Goal: Contribute content: Contribute content

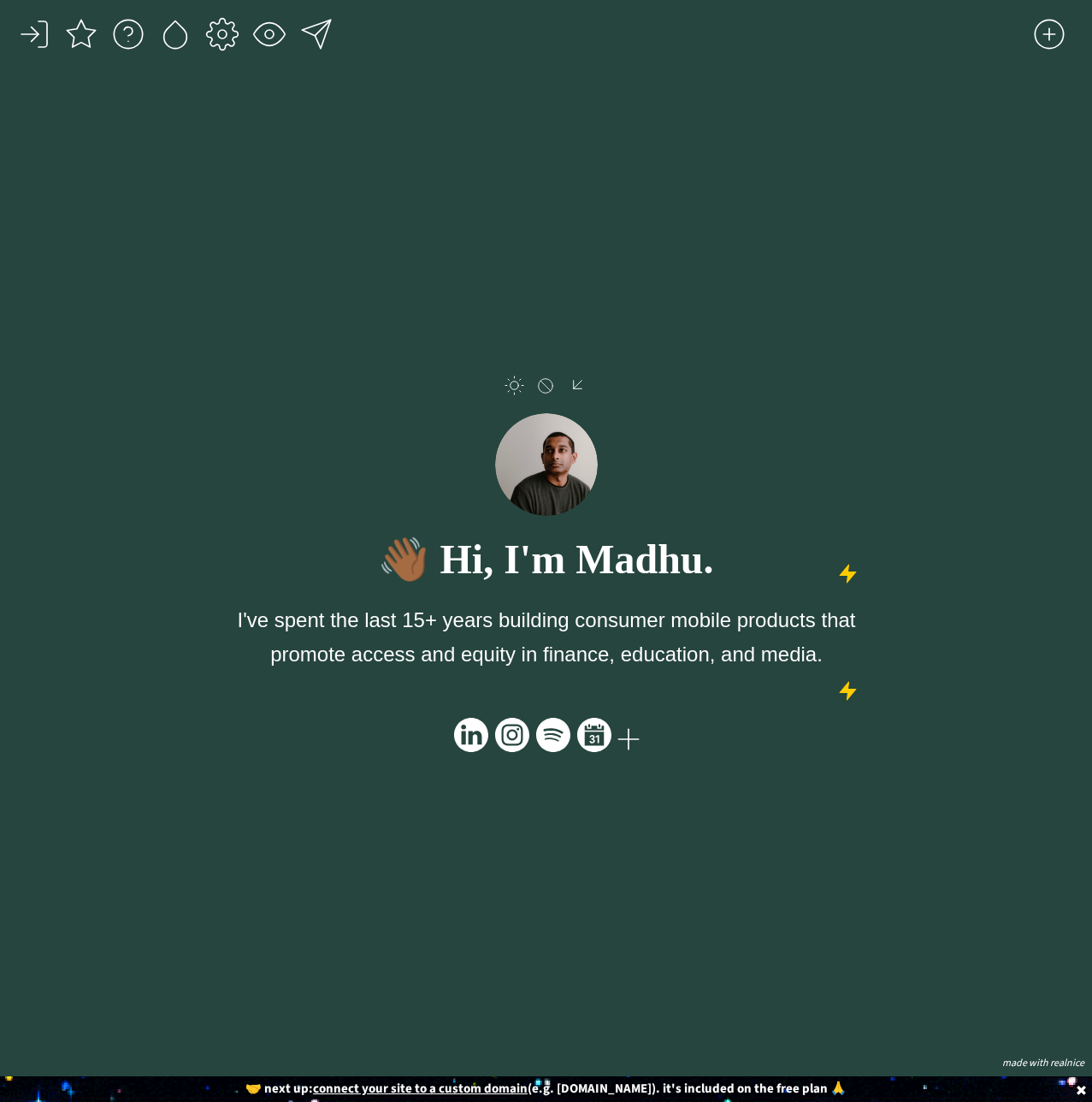
click at [786, 247] on div "click to upload a picture 👋🏾 Hi, I'm Madhu. I've spent the last 15+ years build…" at bounding box center [546, 574] width 635 height 952
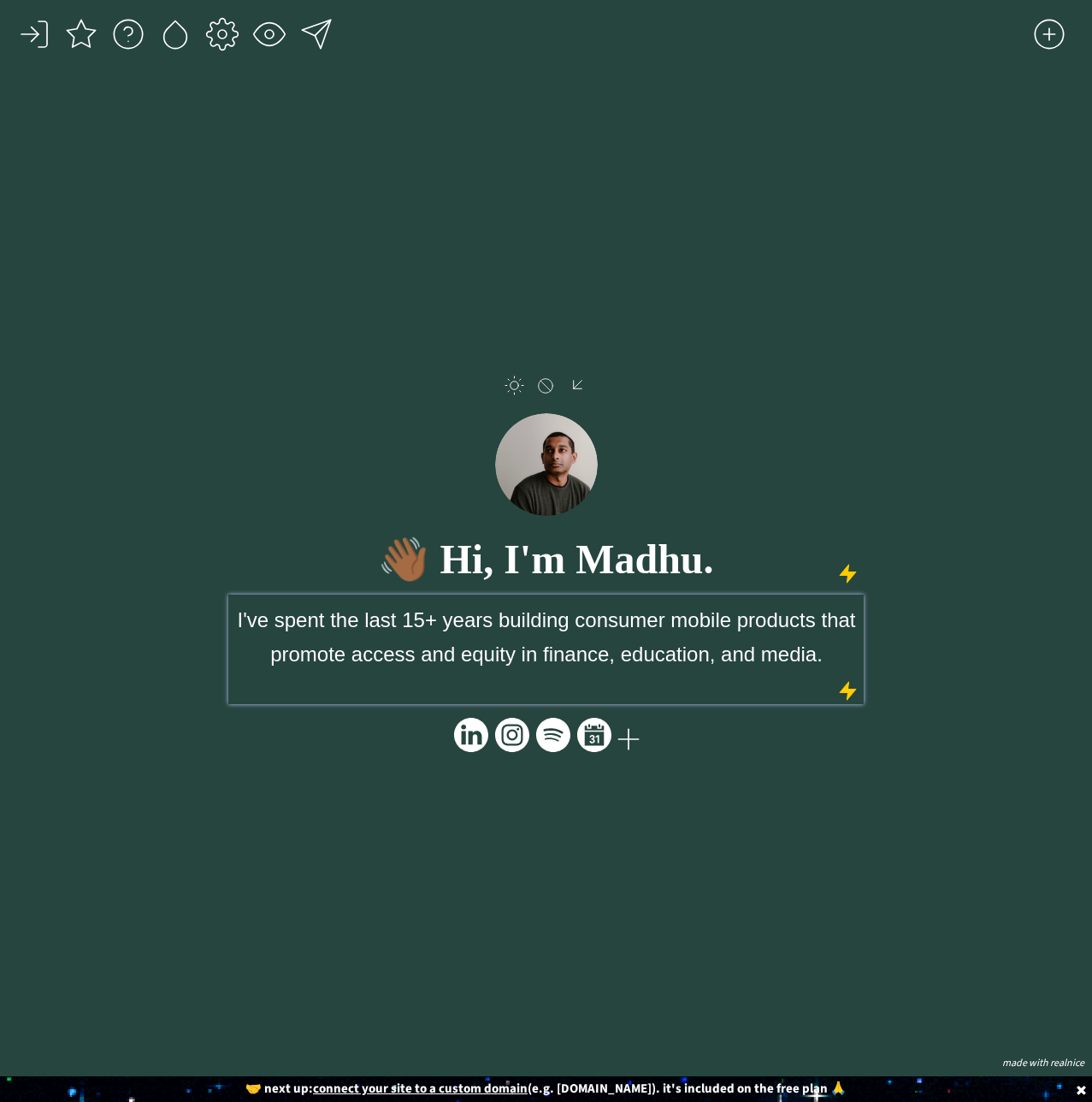
click at [648, 657] on span "I've spent the last 15+ years building consumer mobile products that promote ac…" at bounding box center [546, 637] width 618 height 57
click at [899, 689] on div "click to upload a picture 👋🏾 Hi, I'm Madhu. I've spent the last 15+ years build…" at bounding box center [546, 551] width 1092 height 1102
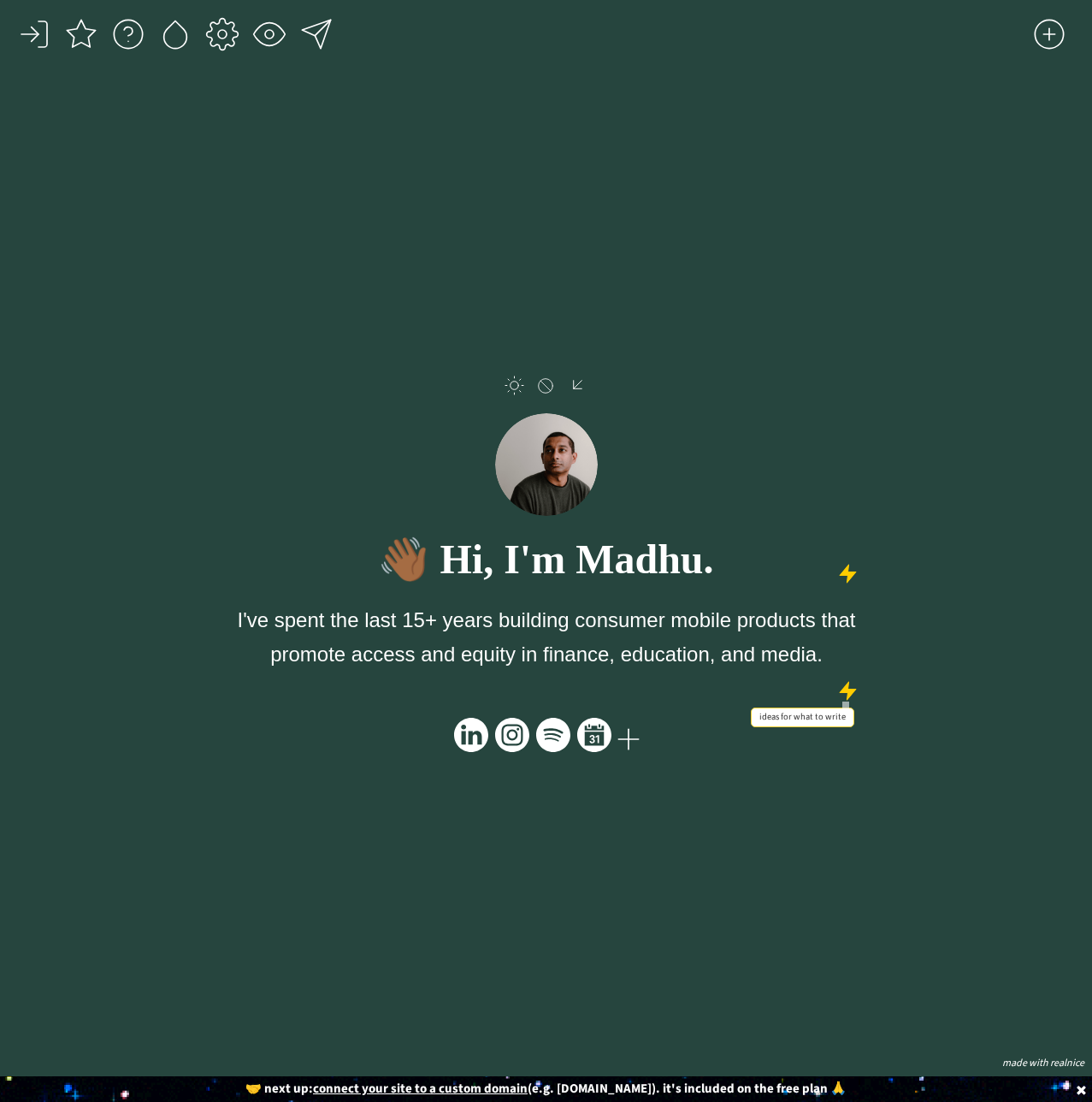
click at [852, 695] on div at bounding box center [847, 690] width 22 height 22
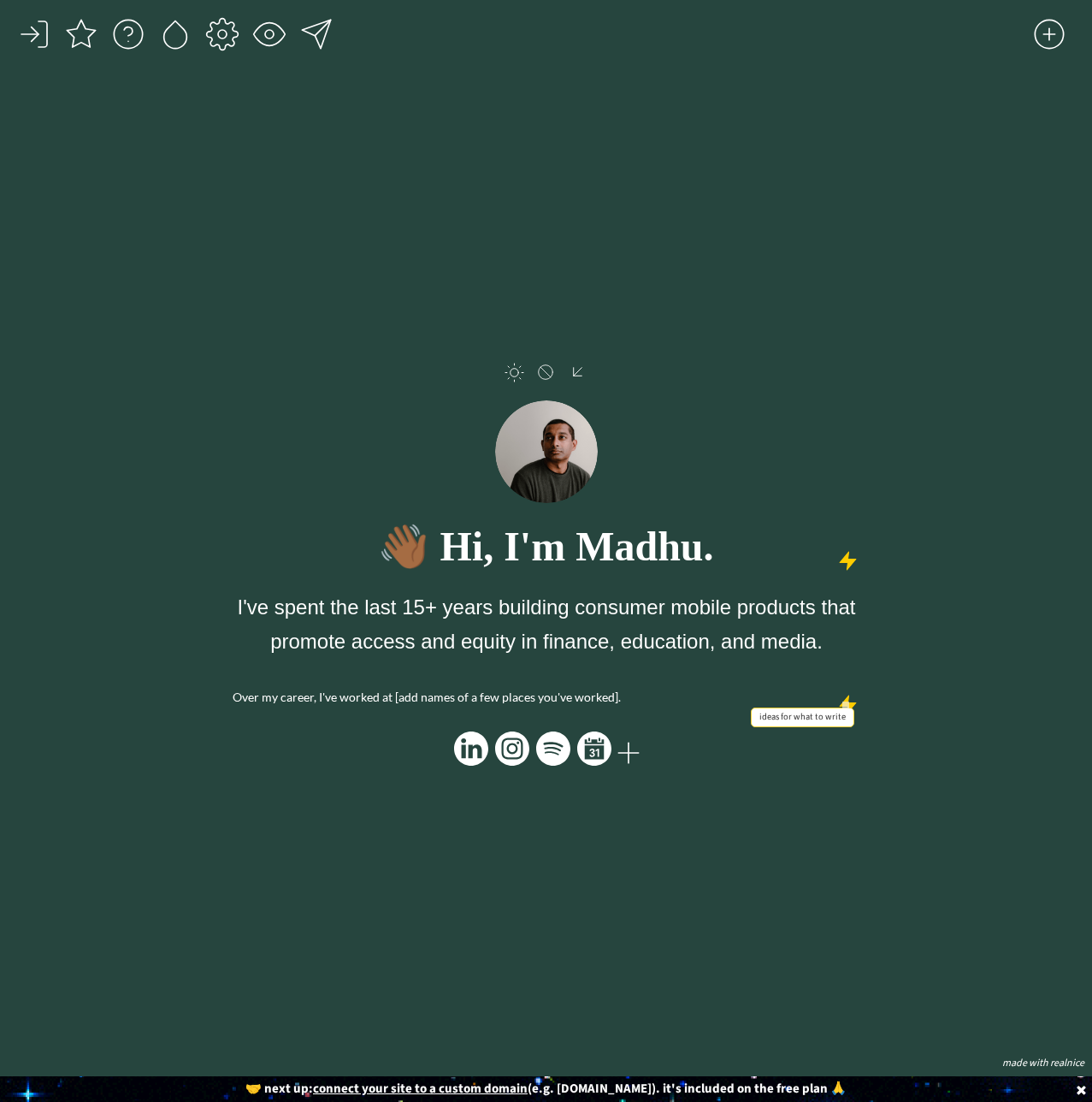
click at [852, 695] on div at bounding box center [847, 704] width 22 height 22
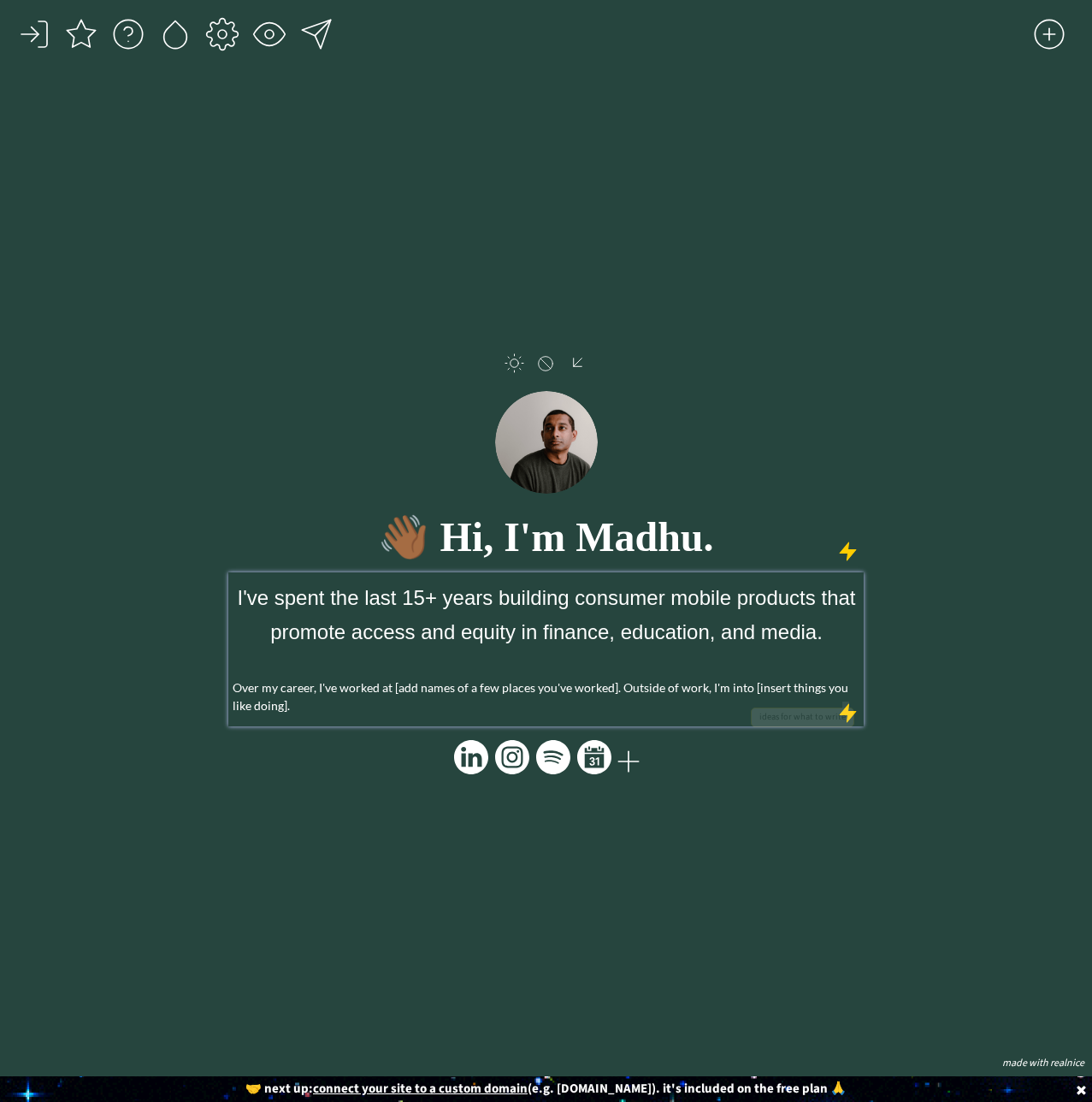
type input "14px"
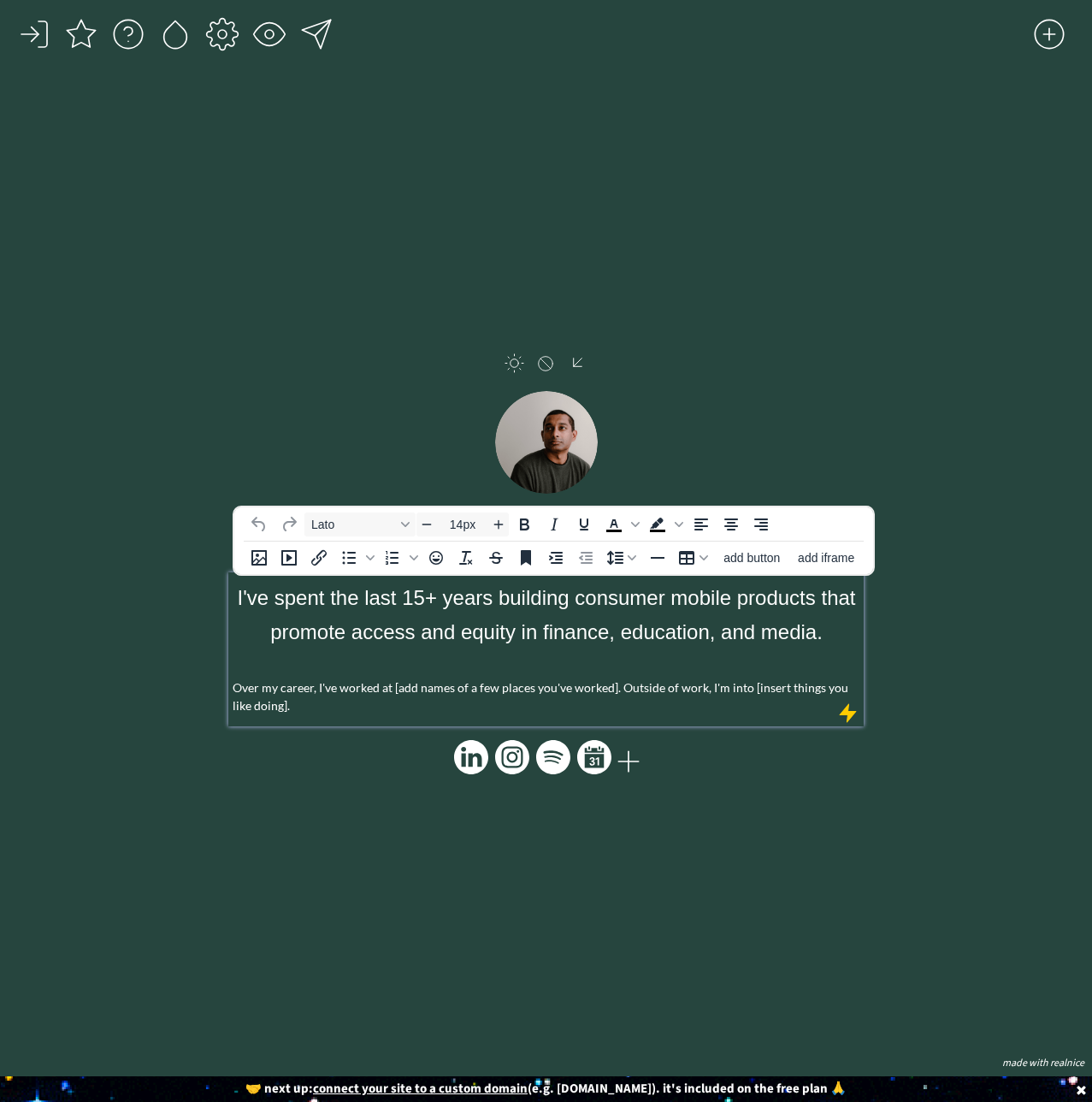
click at [852, 695] on p "Over my career, I've worked at [add names of a few places you've worked]. Outsi…" at bounding box center [546, 696] width 627 height 36
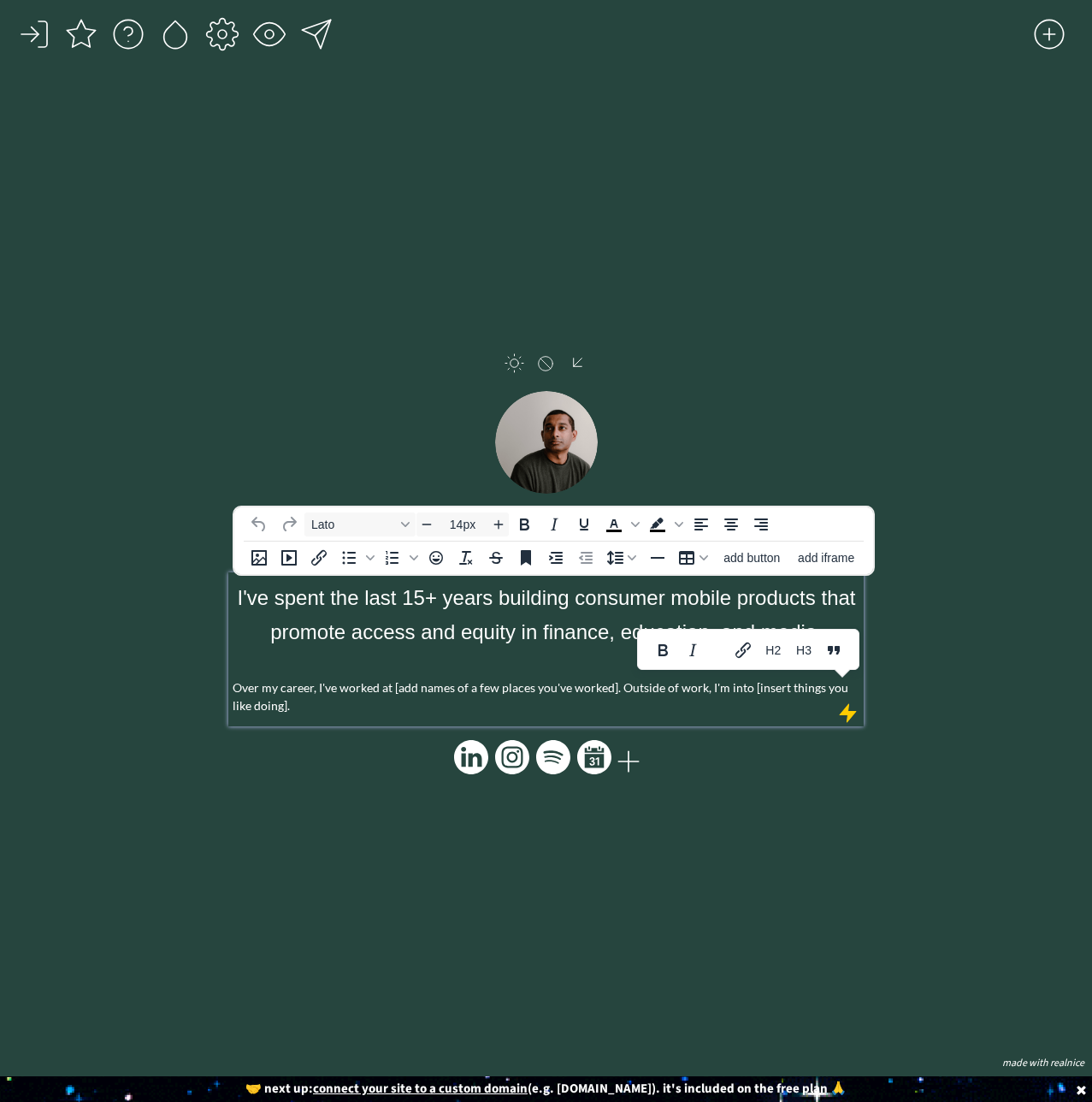
drag, startPoint x: 712, startPoint y: 690, endPoint x: 448, endPoint y: 708, distance: 264.6
click at [712, 690] on p "Over my career, I've worked at [add names of a few places you've worked]. Outsi…" at bounding box center [546, 696] width 627 height 36
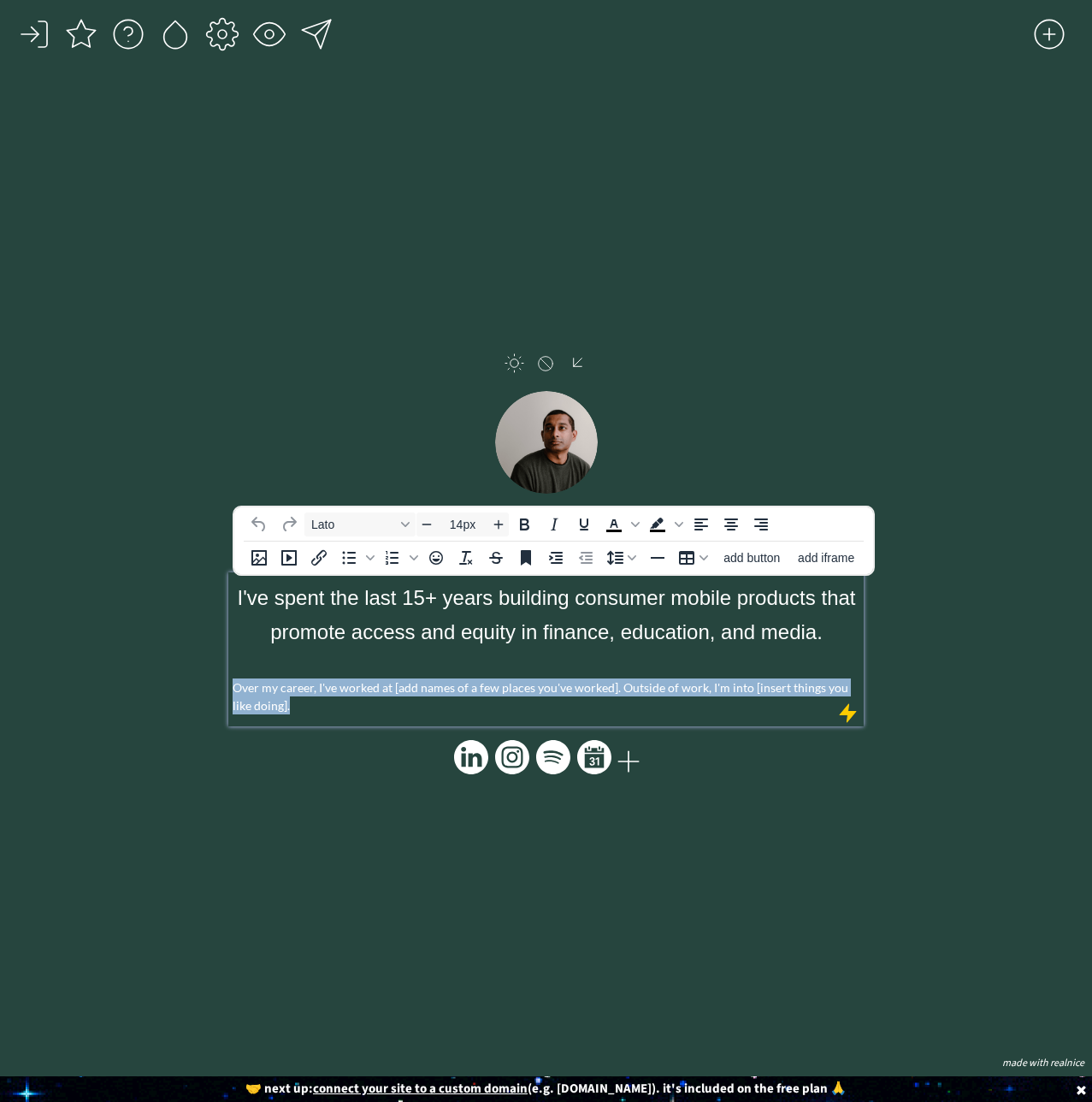
drag, startPoint x: 444, startPoint y: 708, endPoint x: 176, endPoint y: 685, distance: 269.0
click at [176, 685] on div "click to upload a picture 👋🏾 Hi, I'm Madhu. I've spent the last 15+ years build…" at bounding box center [546, 551] width 1092 height 1102
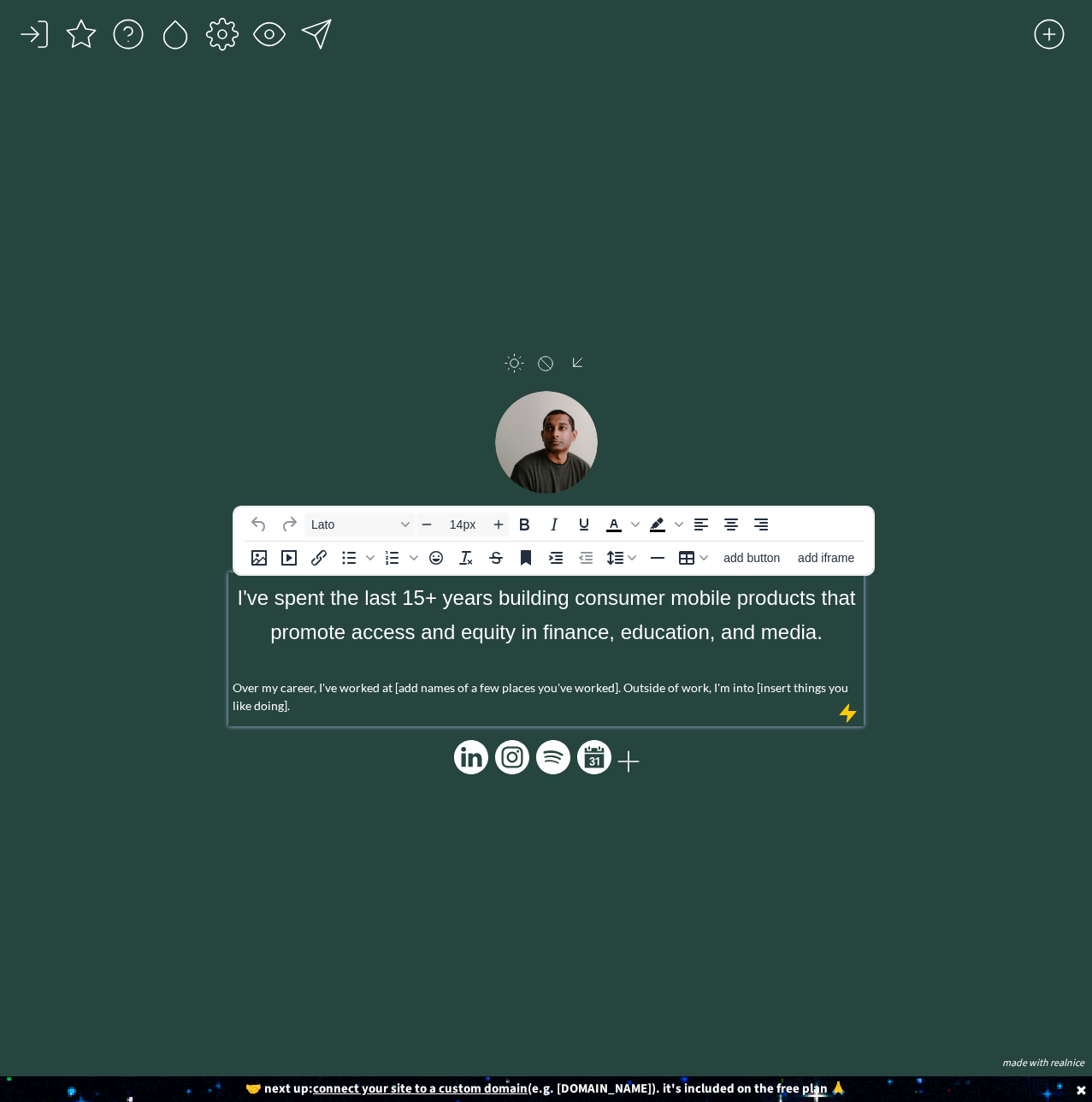
type input "24px"
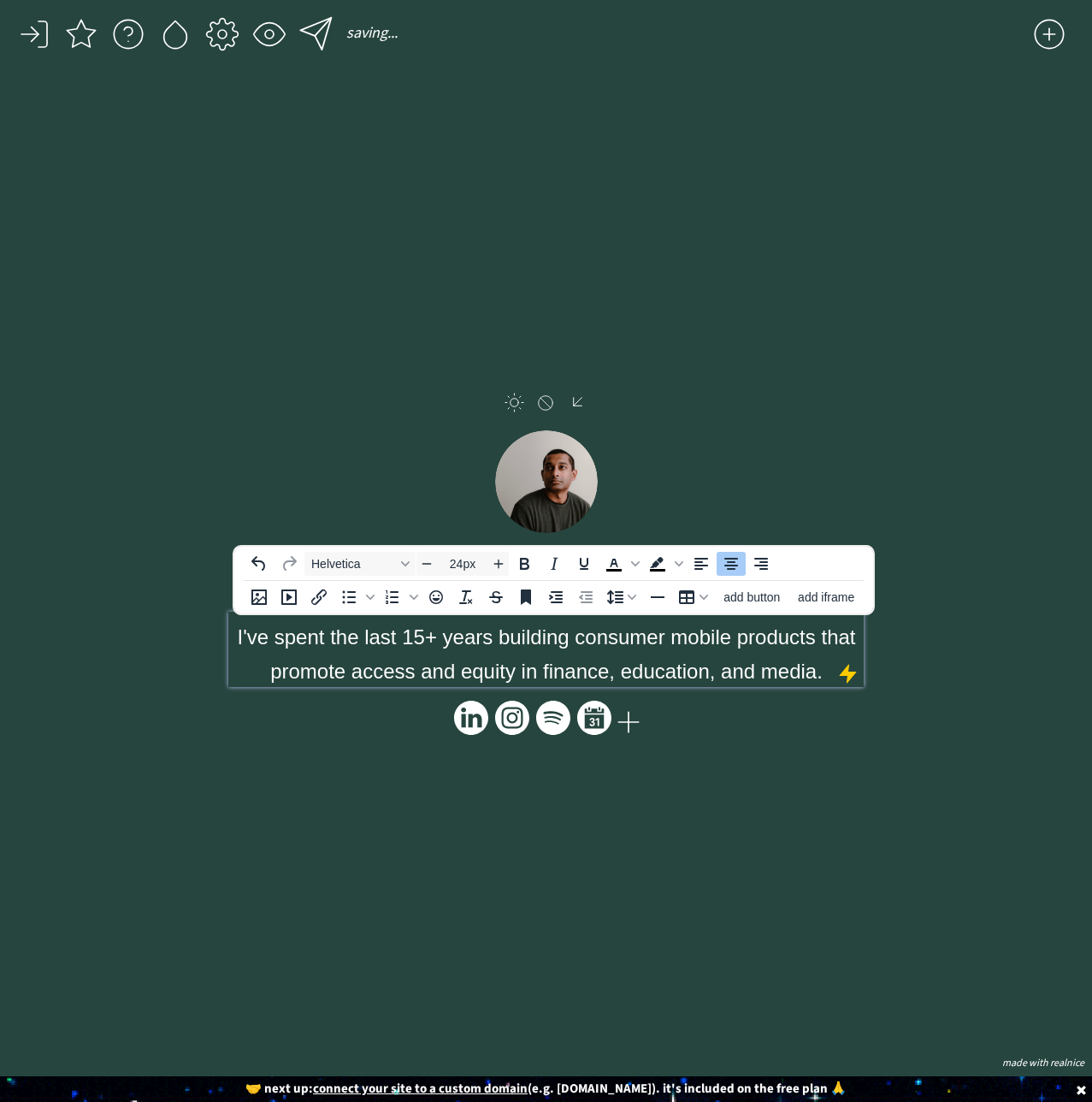
click at [831, 811] on div "click to upload a picture 👋🏾 Hi, I'm Madhu. I've spent the last 15+ years build…" at bounding box center [546, 574] width 635 height 952
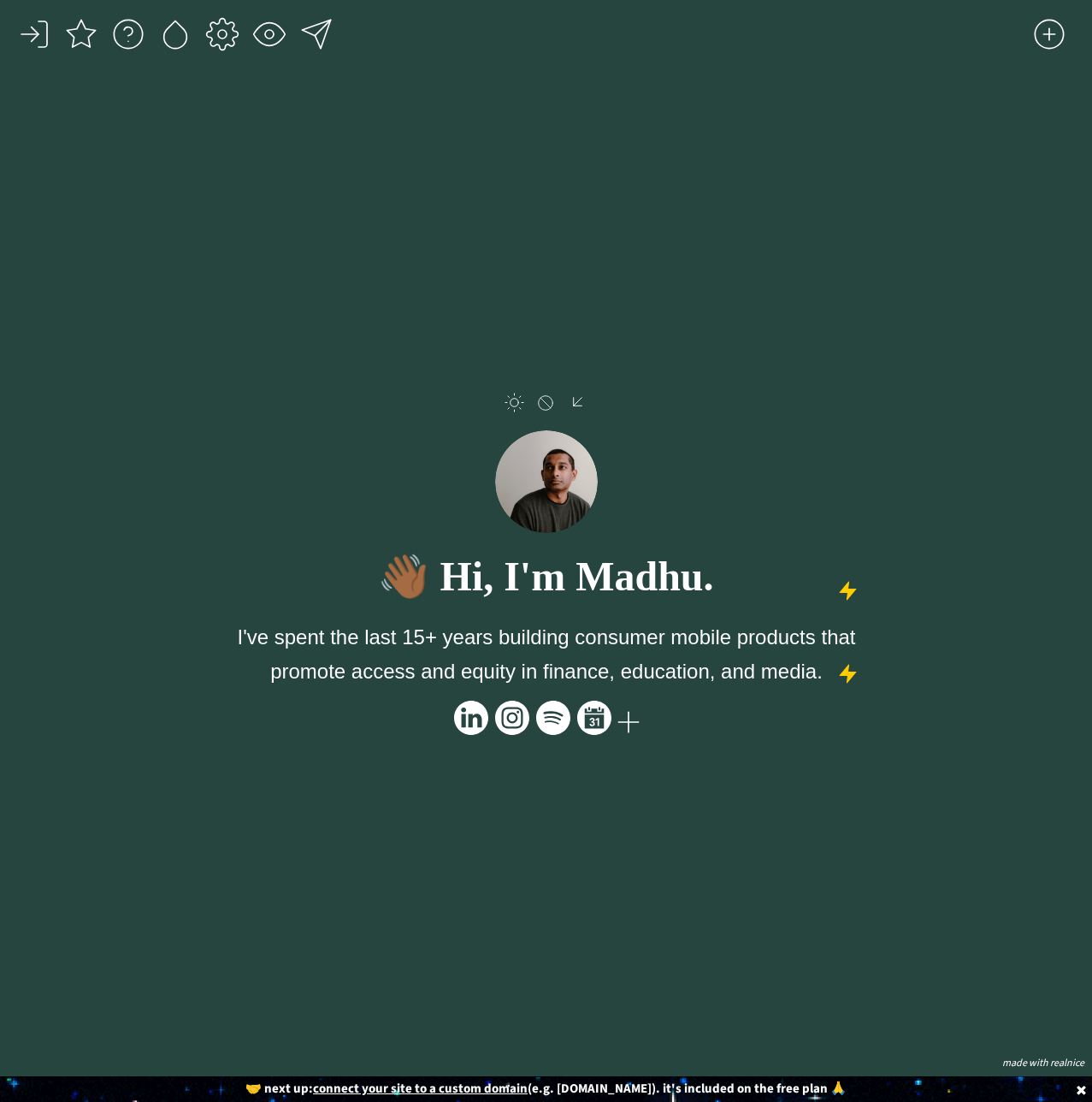
click at [906, 382] on div "saving... click to upload a picture 👋🏾 Hi, I'm Madhu. I've spent the last 15+ y…" at bounding box center [546, 551] width 1092 height 1102
click at [927, 199] on div "saving... click to upload a picture 👋🏾 Hi, I'm Madhu. I've spent the last 15+ y…" at bounding box center [546, 551] width 1092 height 1102
click at [405, 207] on div "click to upload a picture 👋🏾 Hi, I'm Madhu. I've spent the last 15+ years build…" at bounding box center [546, 574] width 635 height 952
